Goal: Obtain resource: Obtain resource

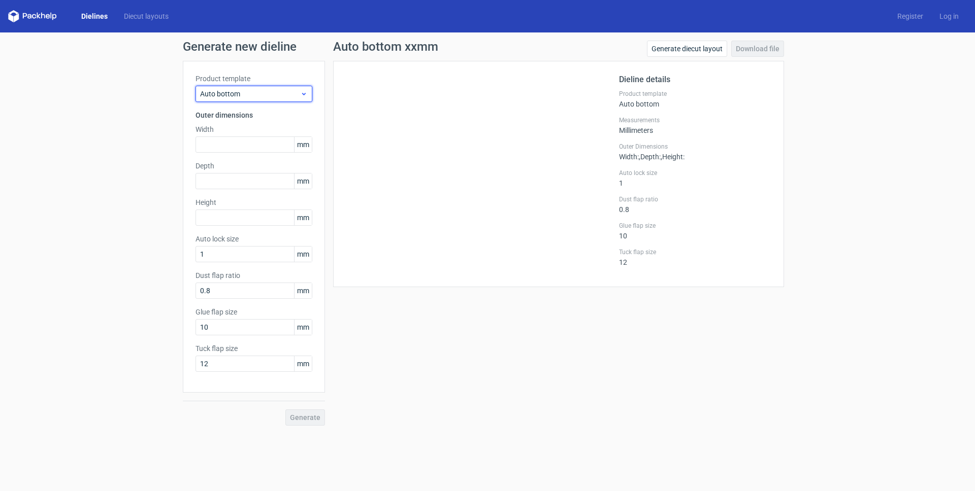
click at [227, 94] on span "Auto bottom" at bounding box center [250, 94] width 100 height 10
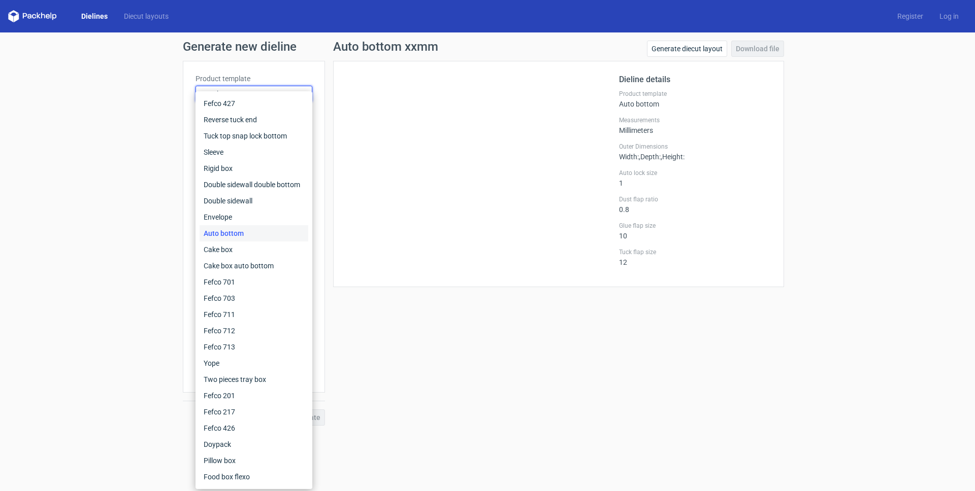
click at [137, 124] on div "Generate new dieline Product template Auto bottom Outer dimensions Width mm Dep…" at bounding box center [487, 233] width 975 height 402
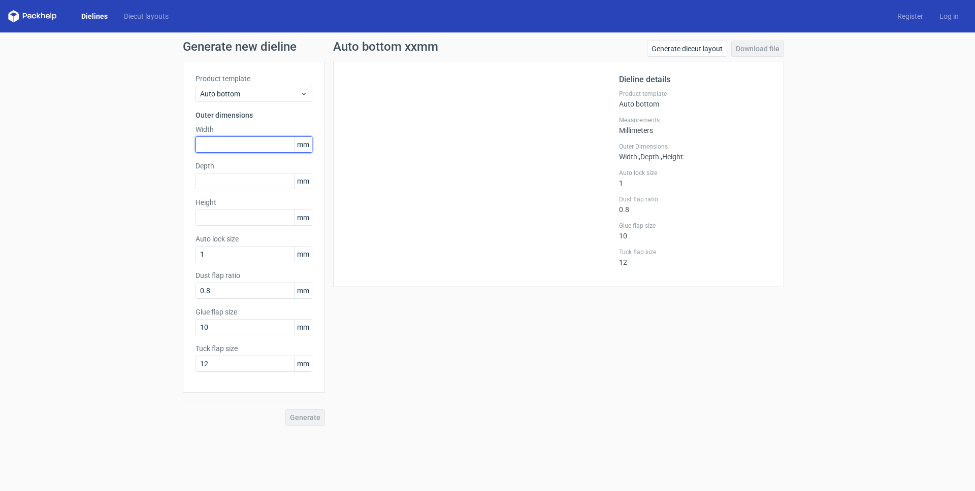
click at [215, 149] on input "text" at bounding box center [253, 145] width 117 height 16
type input "90"
type input "100"
click at [310, 418] on span "Generate" at bounding box center [305, 417] width 30 height 7
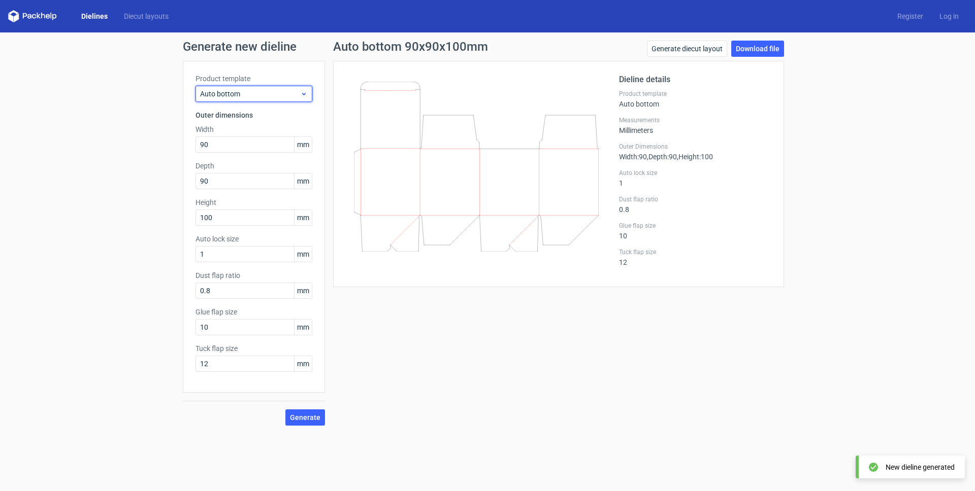
click at [250, 94] on span "Auto bottom" at bounding box center [250, 94] width 100 height 10
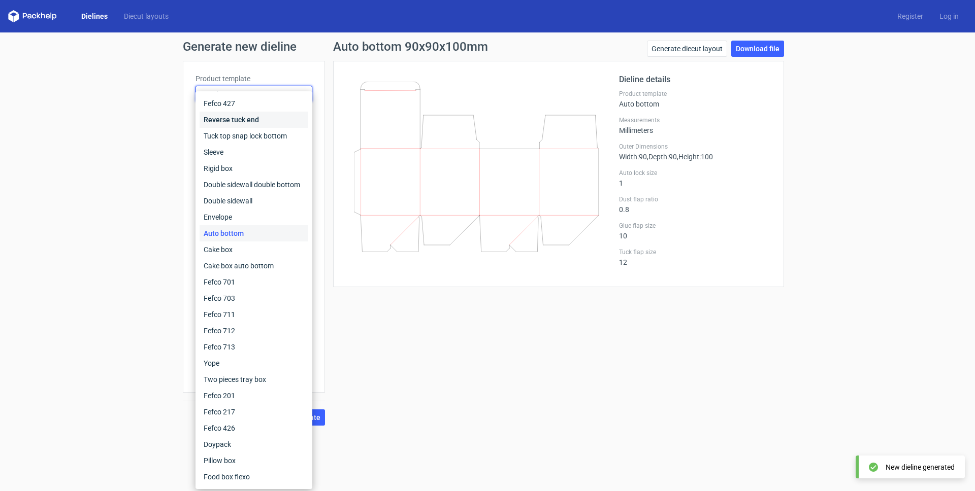
click at [238, 121] on div "Reverse tuck end" at bounding box center [254, 120] width 109 height 16
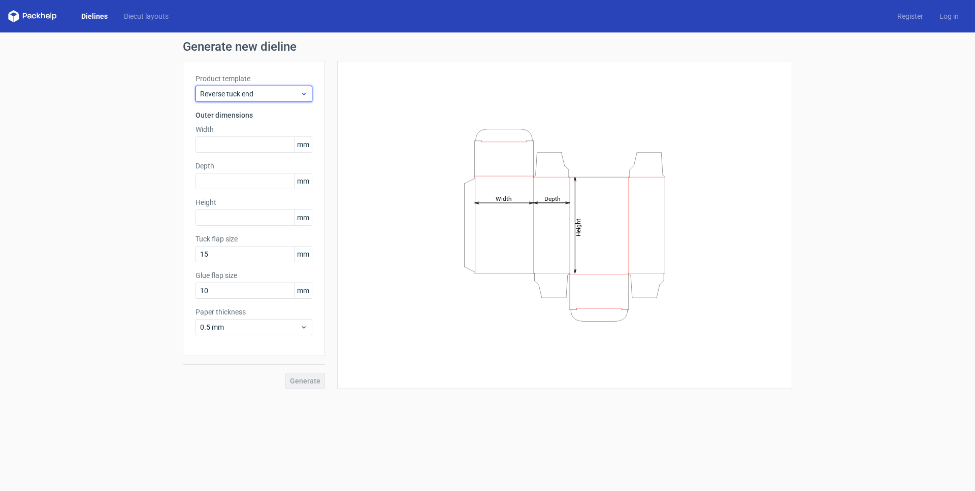
click at [259, 89] on span "Reverse tuck end" at bounding box center [250, 94] width 100 height 10
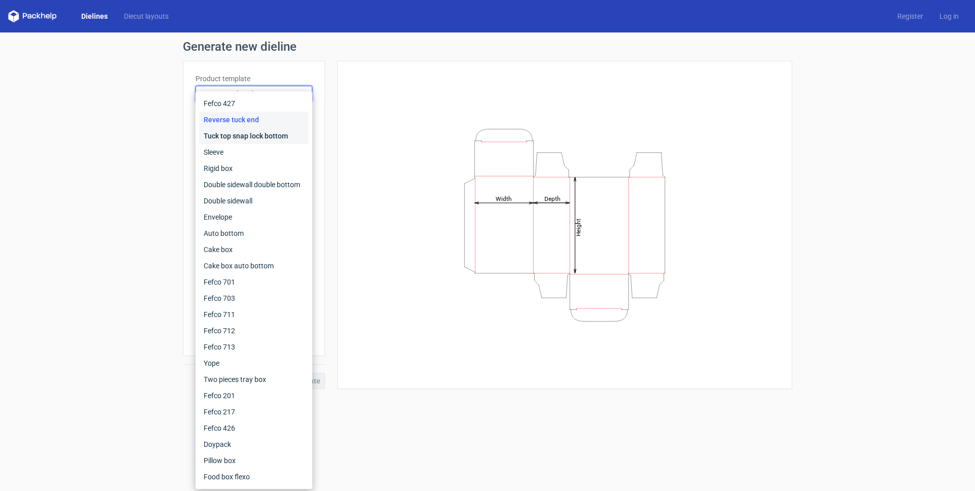
click at [250, 136] on div "Tuck top snap lock bottom" at bounding box center [254, 136] width 109 height 16
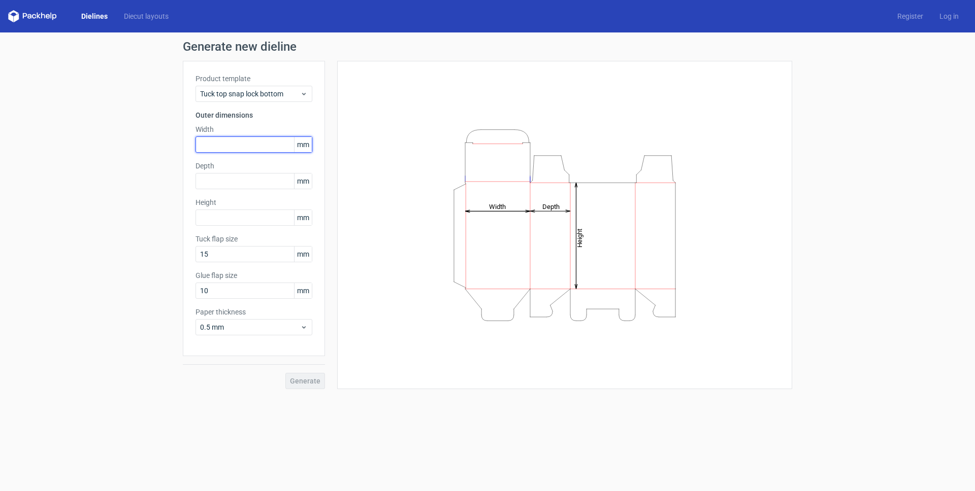
click at [233, 145] on input "text" at bounding box center [253, 145] width 117 height 16
type input "90"
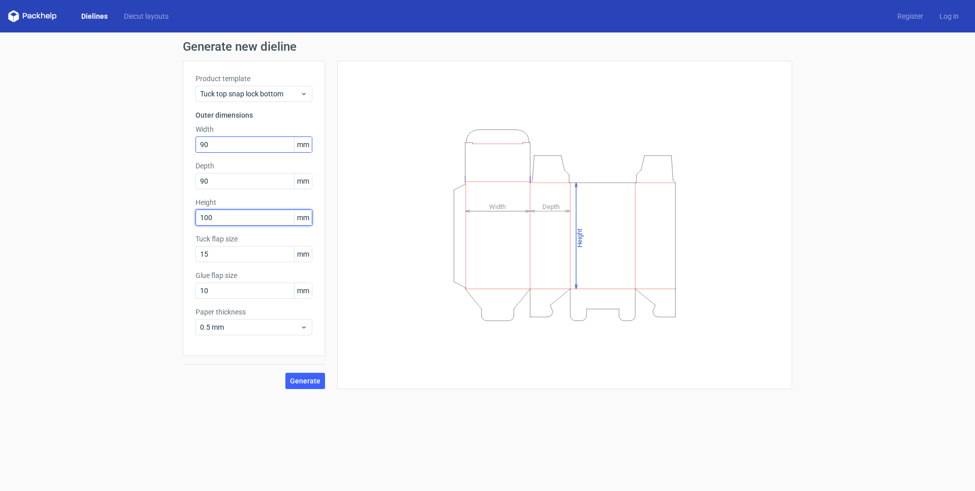
type input "100"
click at [320, 385] on button "Generate" at bounding box center [305, 381] width 40 height 16
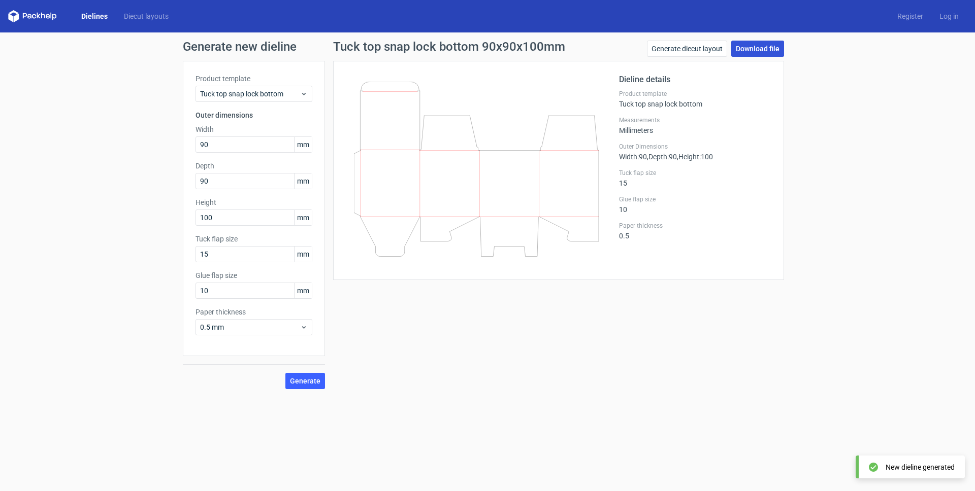
click at [769, 51] on link "Download file" at bounding box center [757, 49] width 53 height 16
